Goal: Communication & Community: Answer question/provide support

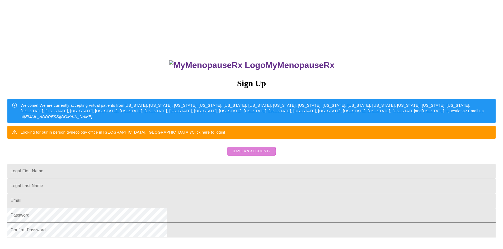
click at [247, 155] on span "Have an account?" at bounding box center [251, 151] width 38 height 7
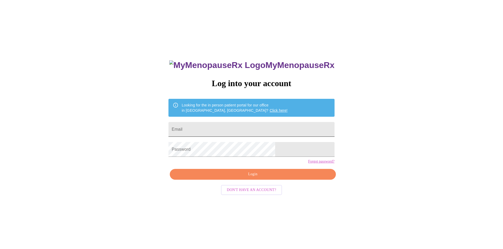
click at [212, 131] on input "Email" at bounding box center [251, 129] width 166 height 15
type input "[EMAIL_ADDRESS][DOMAIN_NAME]"
click at [259, 178] on span "Login" at bounding box center [253, 174] width 154 height 7
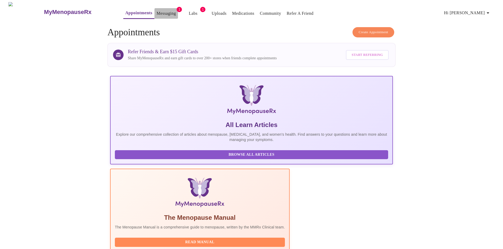
click at [156, 10] on link "Messaging" at bounding box center [165, 13] width 19 height 7
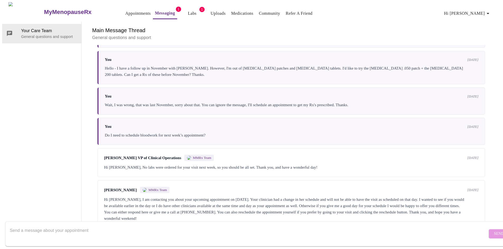
scroll to position [127, 0]
click at [26, 226] on textarea "Send a message about your appointment" at bounding box center [248, 234] width 477 height 17
type textarea "I"
click at [35, 226] on textarea "Send a message about your appointment" at bounding box center [248, 234] width 477 height 17
click at [17, 226] on textarea "5:00 on 9/11 is good for me, I'm fine meeting with any of the other clinicians …" at bounding box center [248, 234] width 477 height 17
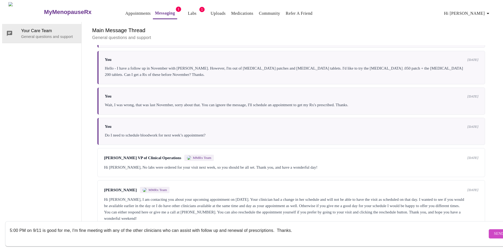
click at [251, 226] on textarea "5:00 PM on 9/11 is good for me, I'm fine meeting with any of the other clinicia…" at bounding box center [248, 234] width 477 height 17
type textarea "5:00 PM on 9/11 is good for me, I'm fine meeting with any of the other clinicia…"
click at [494, 231] on span "Send" at bounding box center [499, 234] width 10 height 7
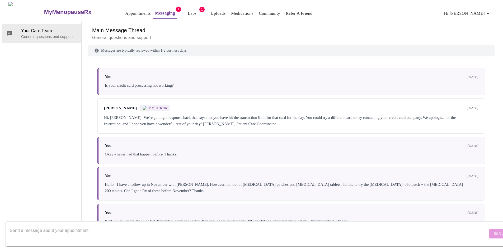
scroll to position [0, 0]
click at [188, 10] on link "Labs" at bounding box center [192, 13] width 9 height 7
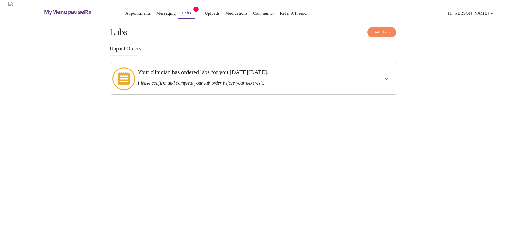
click at [386, 76] on icon "show more" at bounding box center [386, 79] width 6 height 6
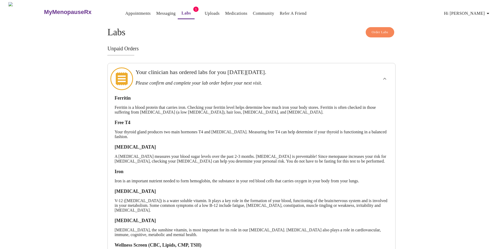
click at [59, 85] on div "MyMenopauseRx Appointments Messaging Labs 1 Uploads Medications Community Refer…" at bounding box center [251, 144] width 498 height 284
click at [125, 10] on link "Appointments" at bounding box center [137, 13] width 25 height 7
